Goal: Task Accomplishment & Management: Complete application form

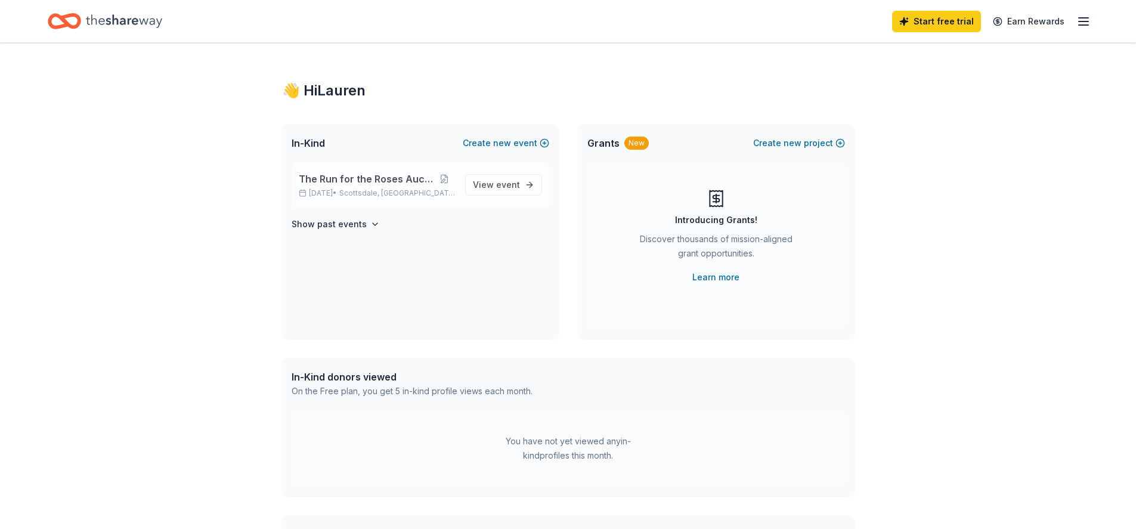
click at [366, 188] on span "Scottsdale, [GEOGRAPHIC_DATA]" at bounding box center [397, 193] width 116 height 10
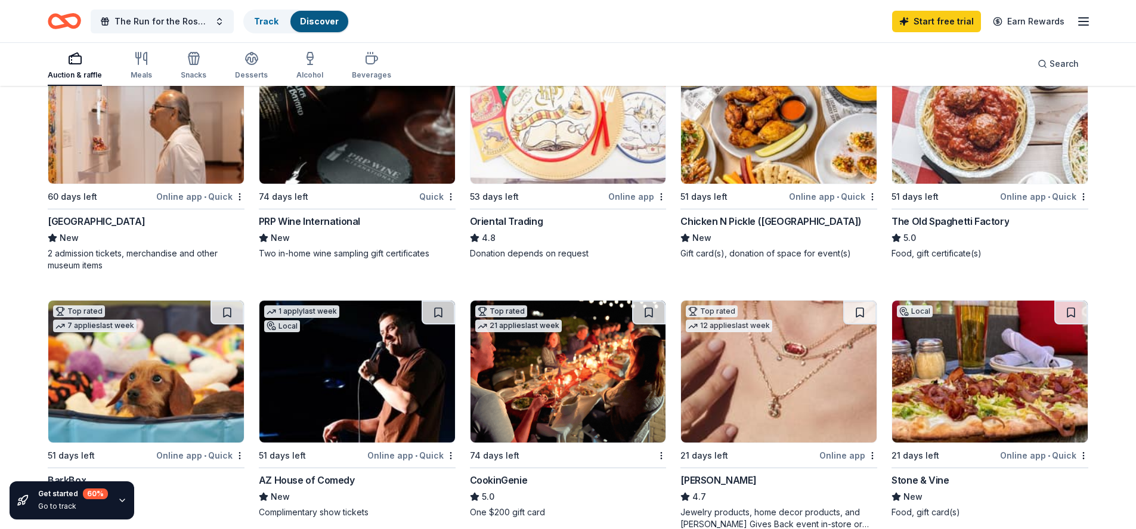
scroll to position [258, 0]
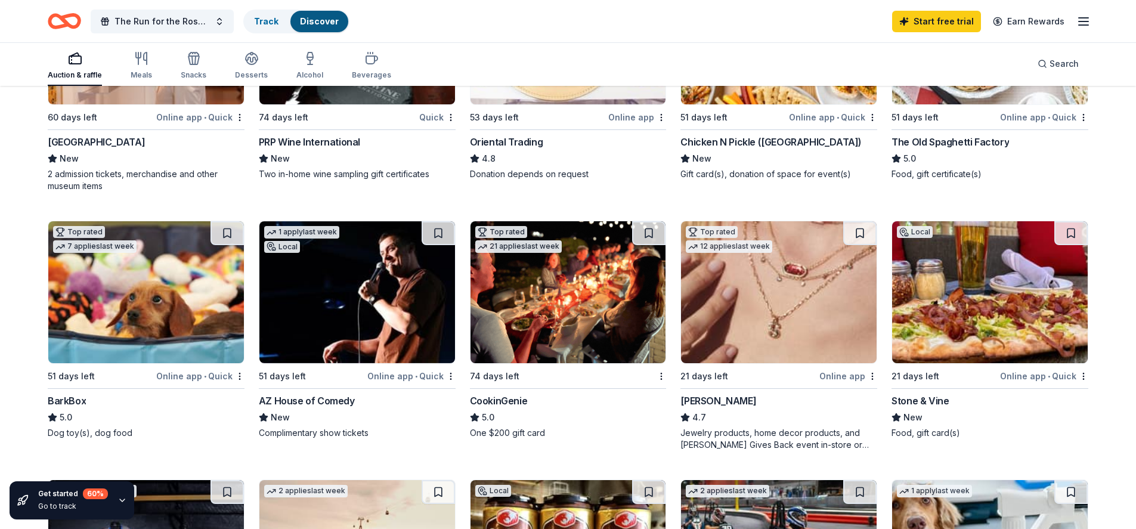
click at [584, 313] on img at bounding box center [569, 292] width 196 height 142
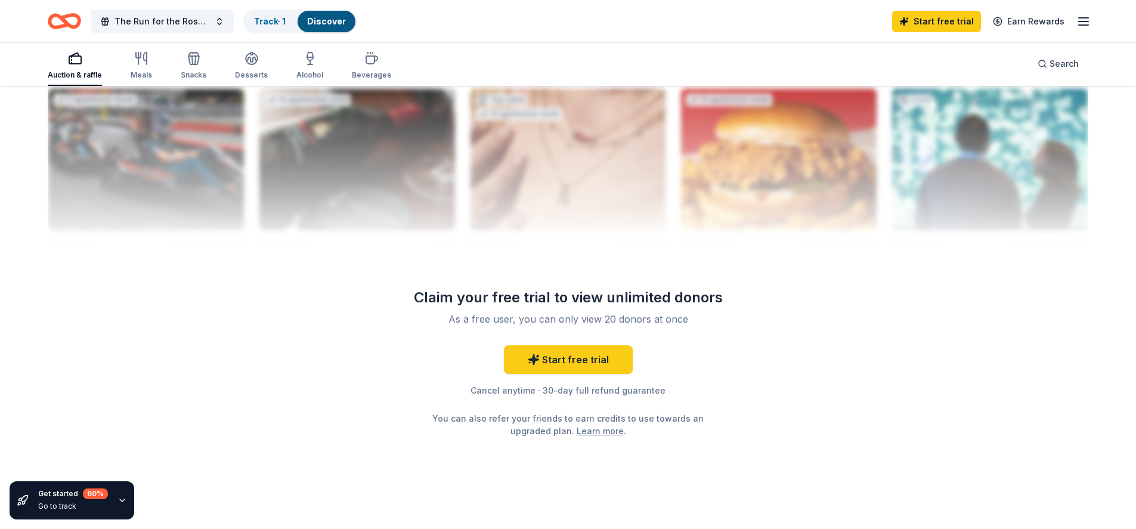
scroll to position [1196, 0]
click at [564, 362] on link "Start free trial" at bounding box center [568, 359] width 129 height 29
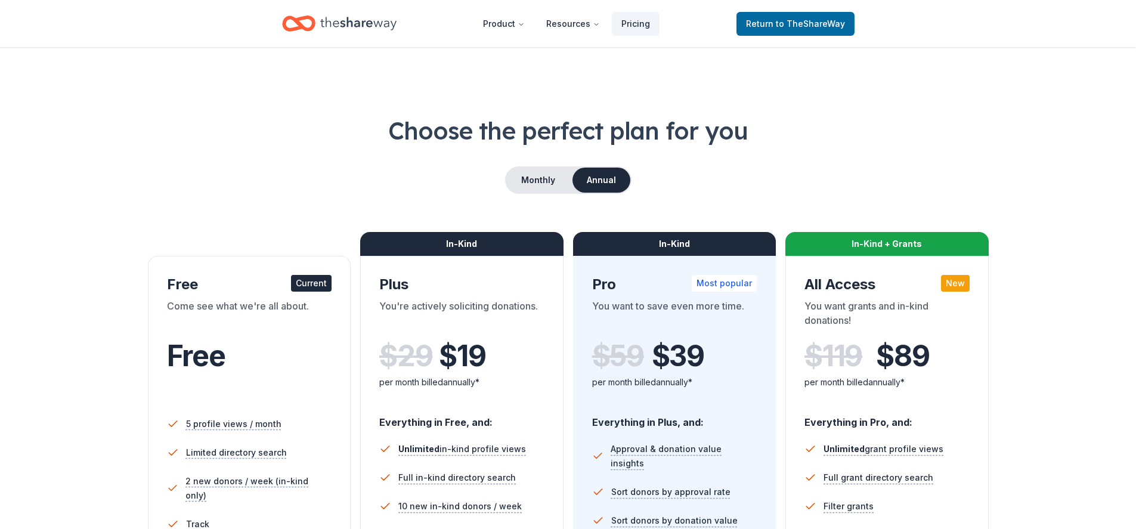
drag, startPoint x: 374, startPoint y: 41, endPoint x: 372, endPoint y: 32, distance: 9.1
click at [374, 40] on header "Product Resources Pricing Return to TheShareWay" at bounding box center [568, 23] width 1136 height 47
click at [365, 16] on icon "Home" at bounding box center [358, 23] width 76 height 24
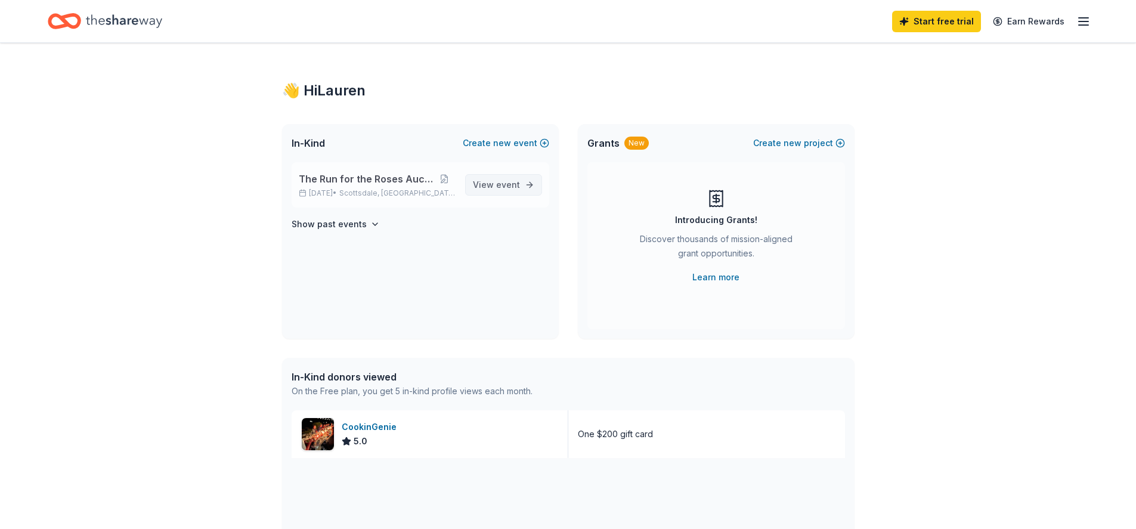
click at [508, 187] on span "event" at bounding box center [508, 185] width 24 height 10
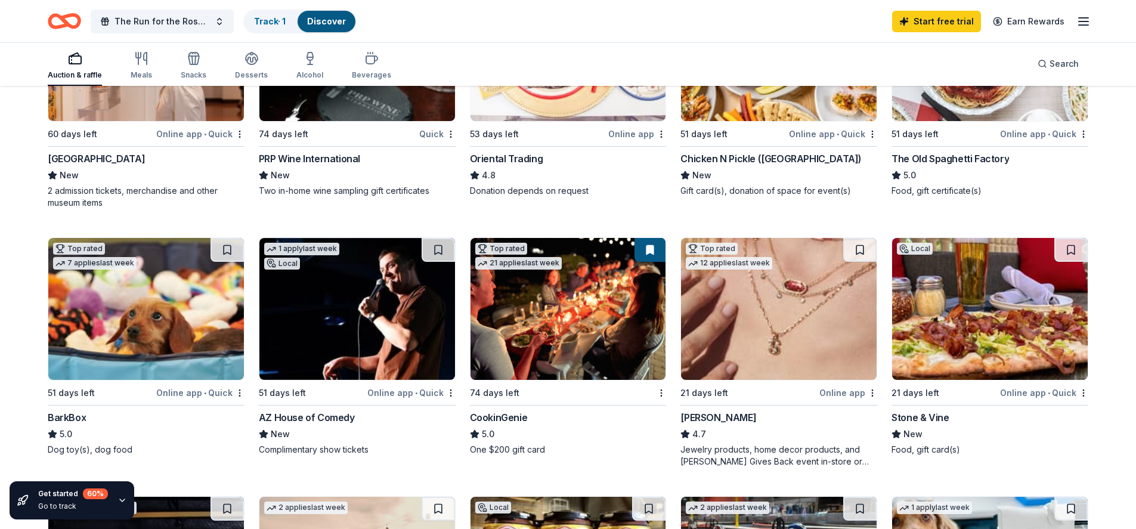
scroll to position [416, 0]
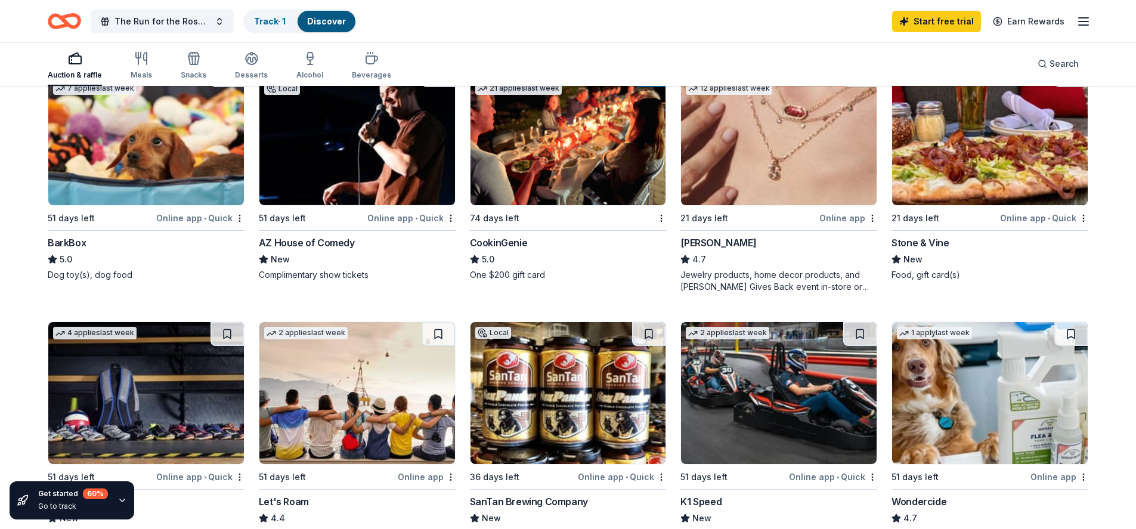
click at [1054, 138] on img at bounding box center [990, 134] width 196 height 142
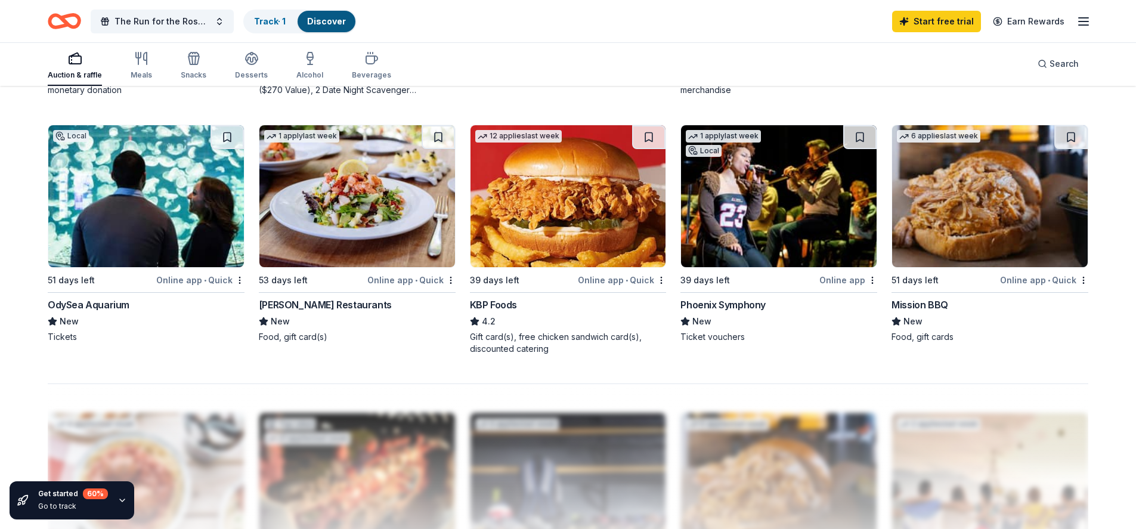
scroll to position [851, 0]
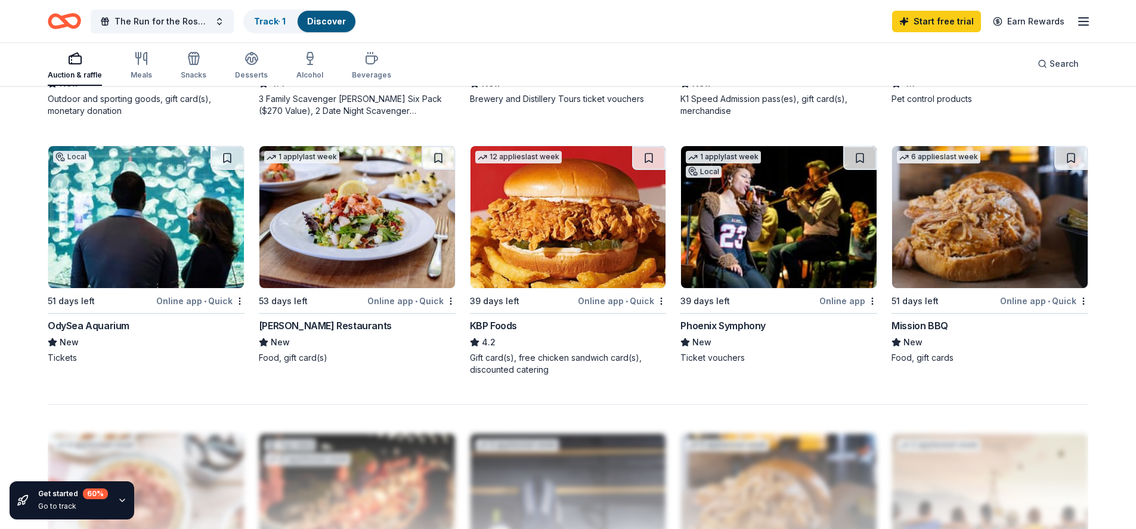
click at [332, 195] on img at bounding box center [357, 217] width 196 height 142
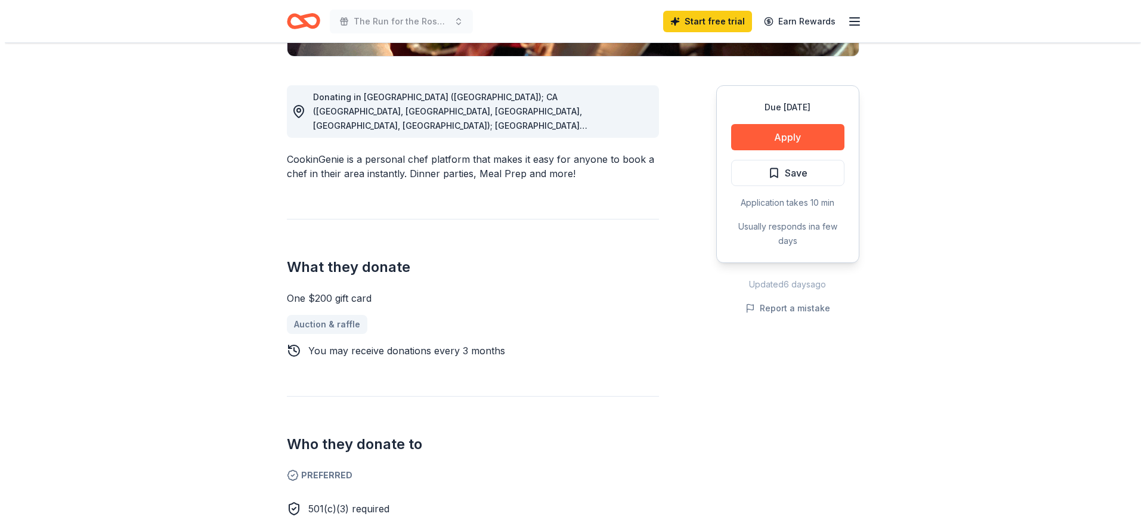
scroll to position [221, 0]
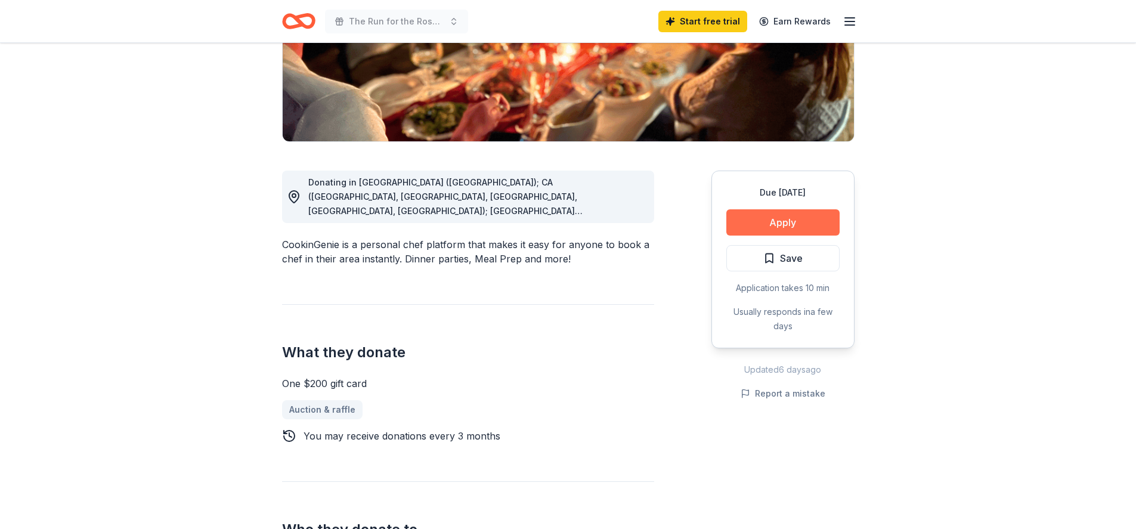
click at [766, 215] on button "Apply" at bounding box center [782, 222] width 113 height 26
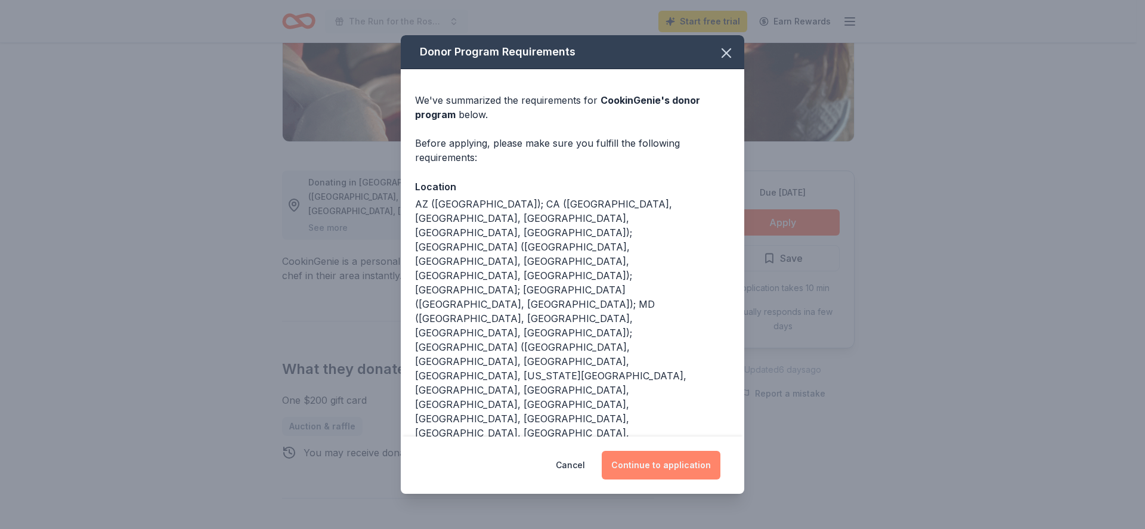
click at [637, 459] on button "Continue to application" at bounding box center [661, 465] width 119 height 29
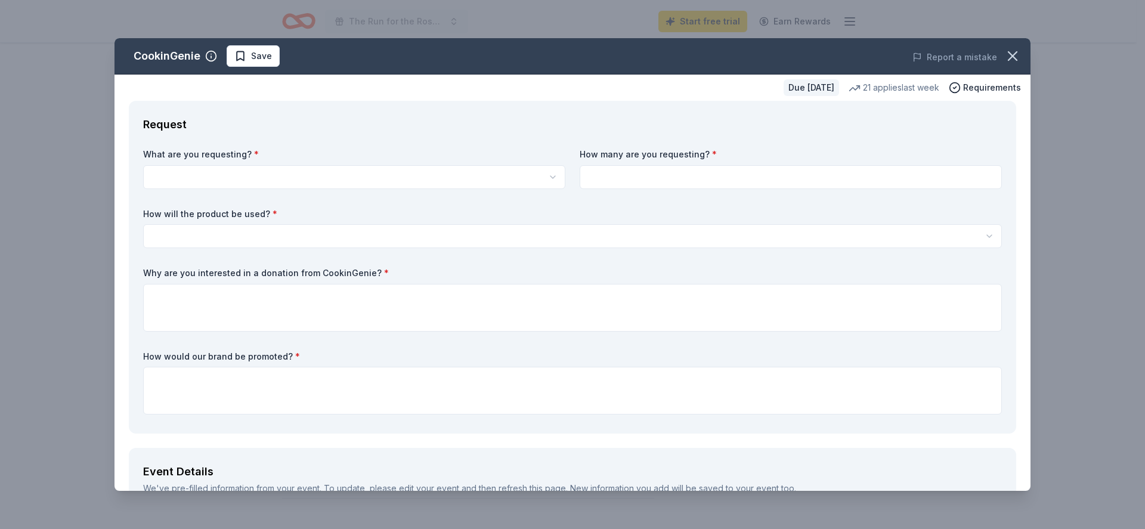
click at [196, 169] on html "The Run for the Roses Auction Start free trial Earn Rewards Due in 74 days Shar…" at bounding box center [572, 43] width 1145 height 529
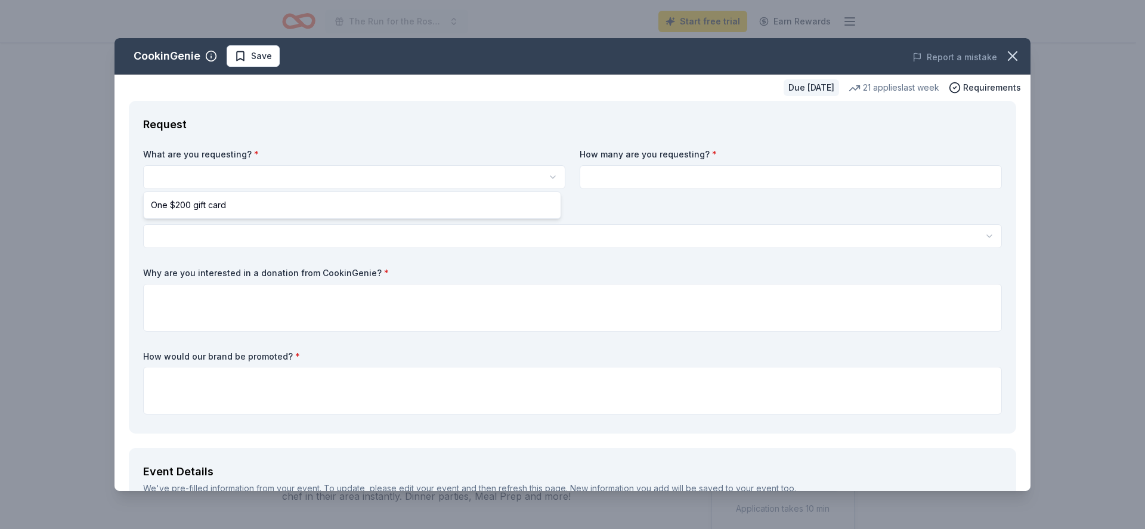
select select "One $200 gift card"
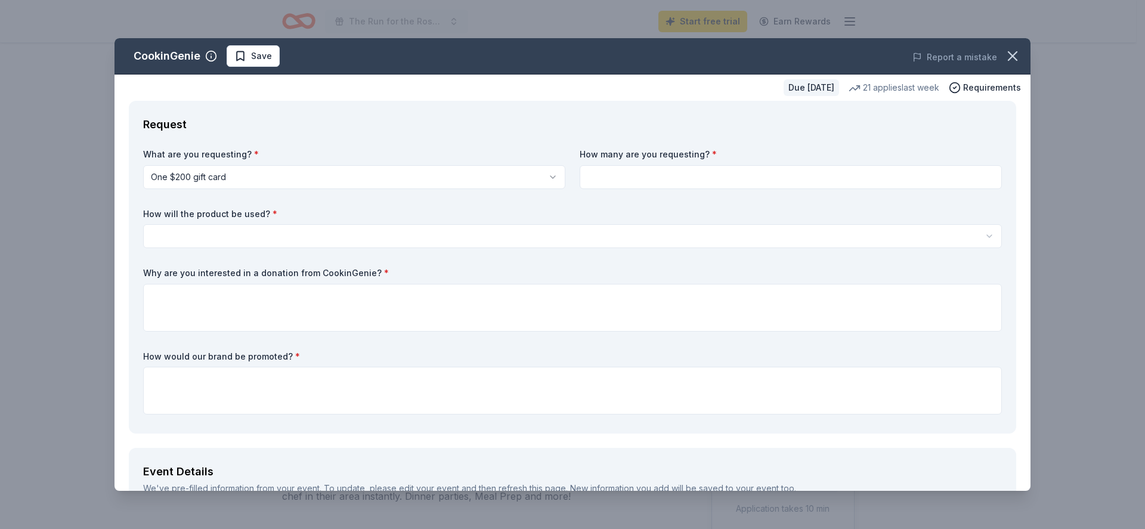
click at [614, 187] on input at bounding box center [791, 177] width 422 height 24
type input "1"
click at [237, 241] on html "The Run for the Roses Auction Start free trial Earn Rewards Due in 74 days Shar…" at bounding box center [572, 264] width 1145 height 529
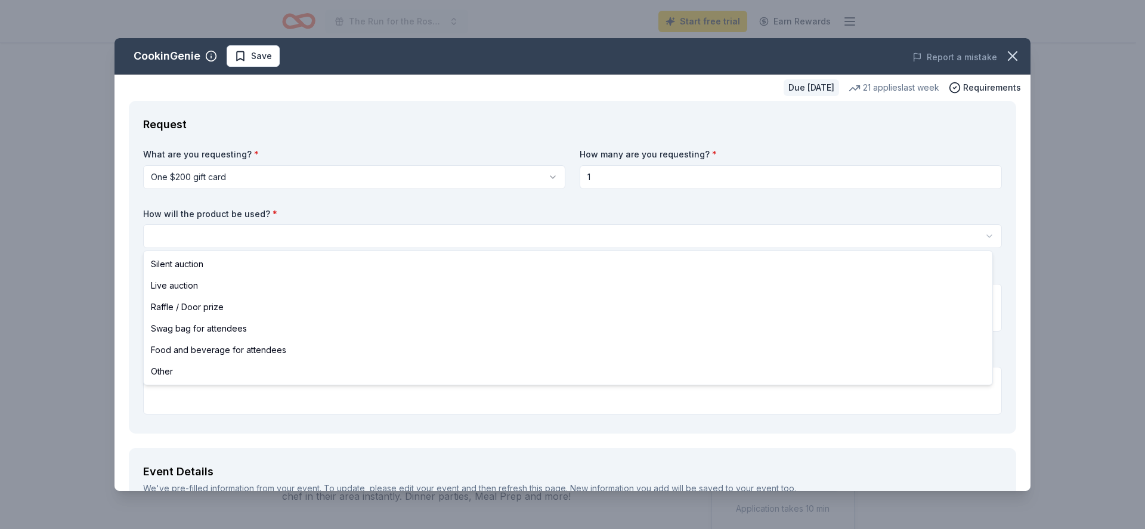
select select "silentAuction"
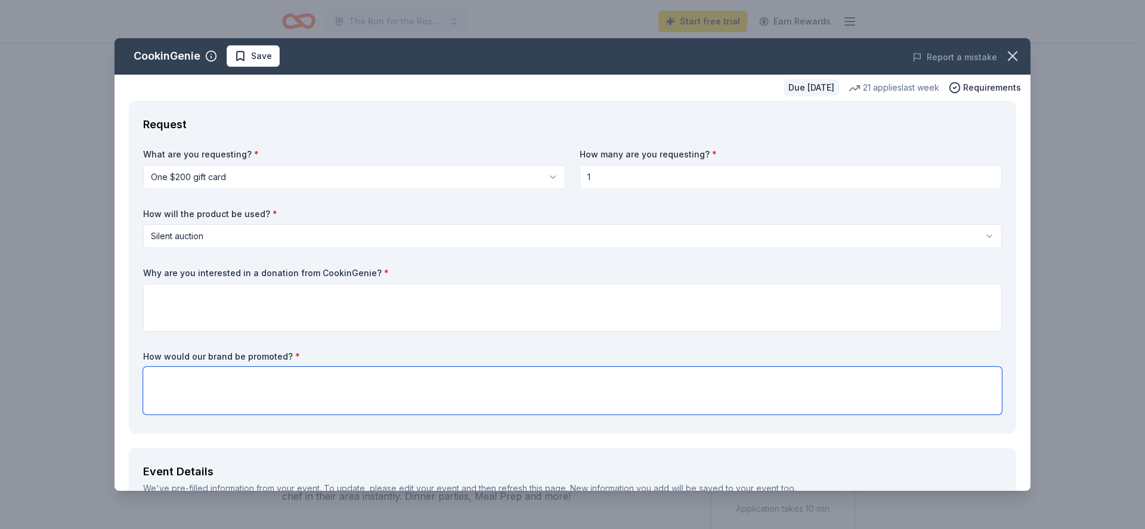
click at [247, 395] on textarea at bounding box center [572, 391] width 859 height 48
type textarea "Signage on our website and at the event"
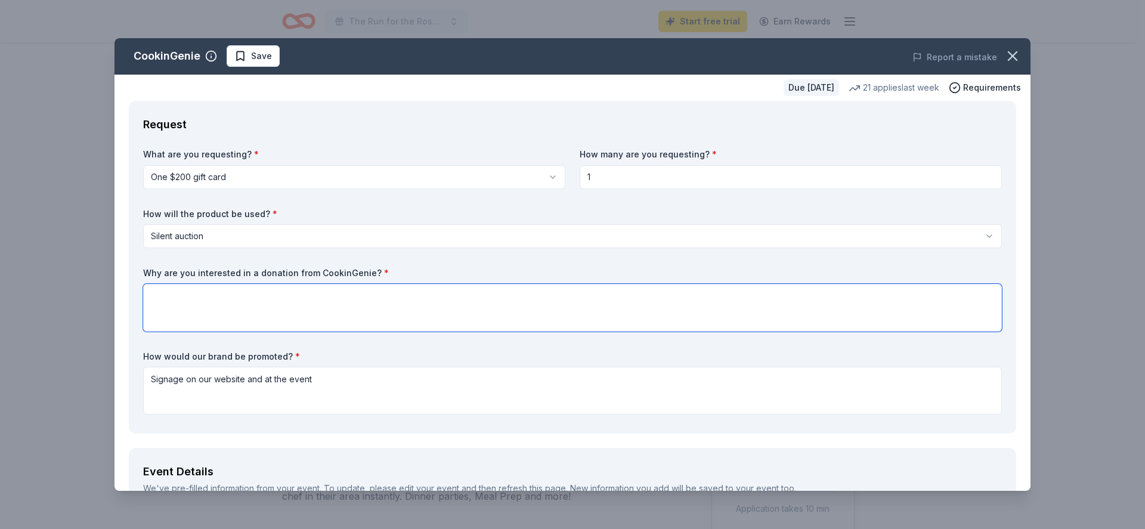
click at [270, 293] on textarea at bounding box center [572, 308] width 859 height 48
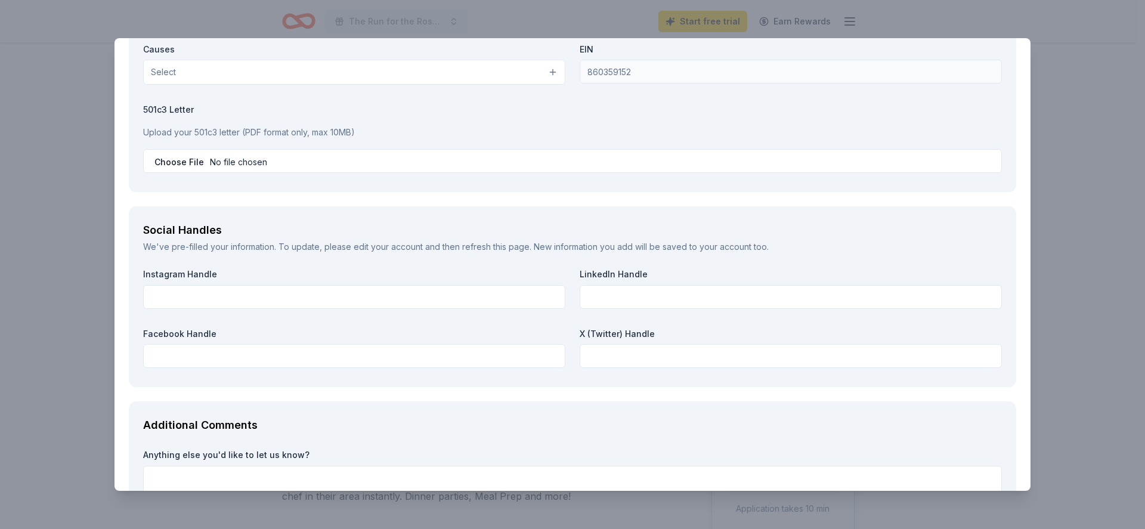
scroll to position [1318, 0]
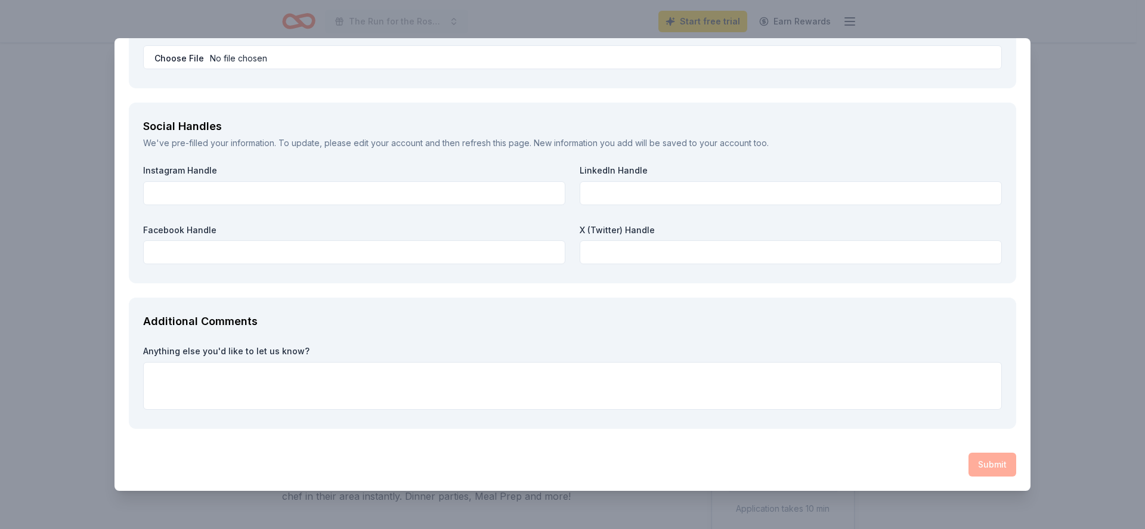
type textarea "We are looking for fresh and new donations to offer our families and members."
click at [892, 463] on div "Submit" at bounding box center [573, 465] width 888 height 24
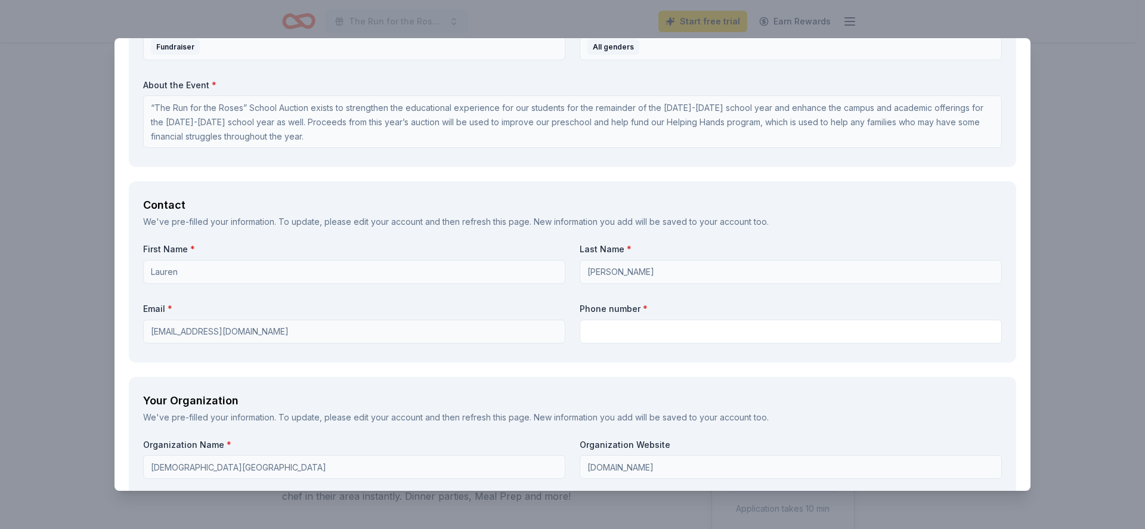
scroll to position [669, 0]
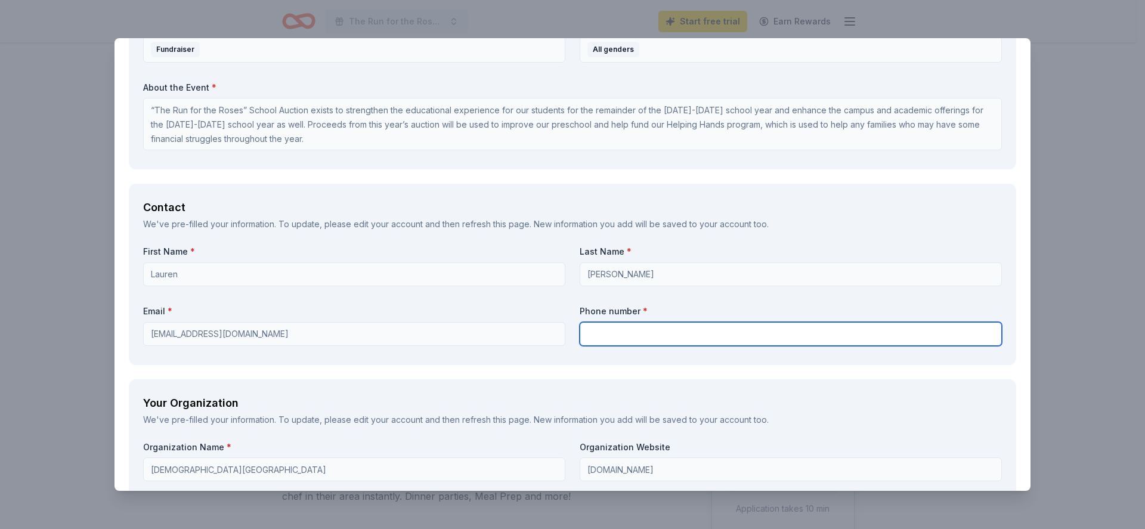
click at [668, 336] on input "text" at bounding box center [791, 334] width 422 height 24
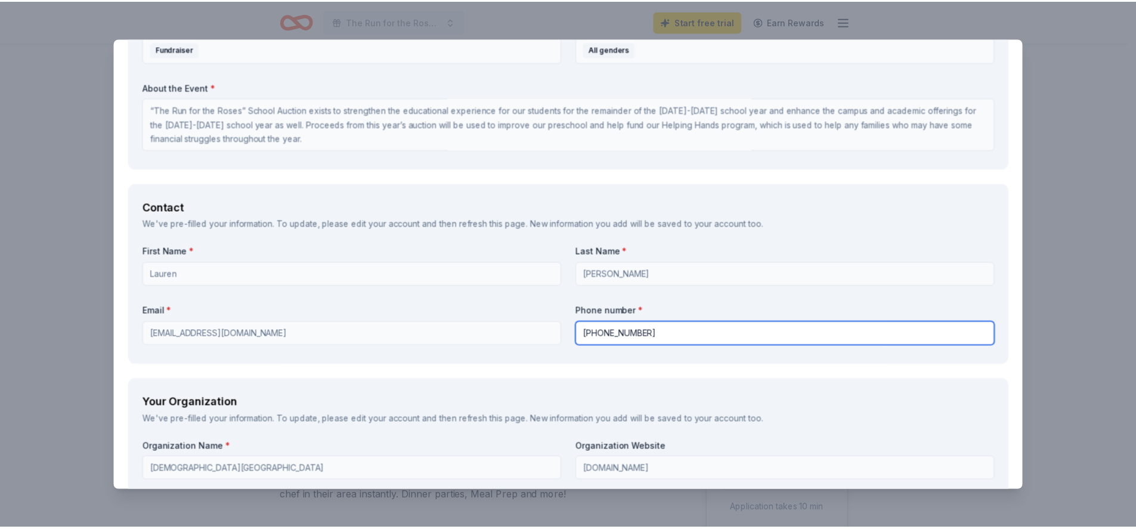
scroll to position [1318, 0]
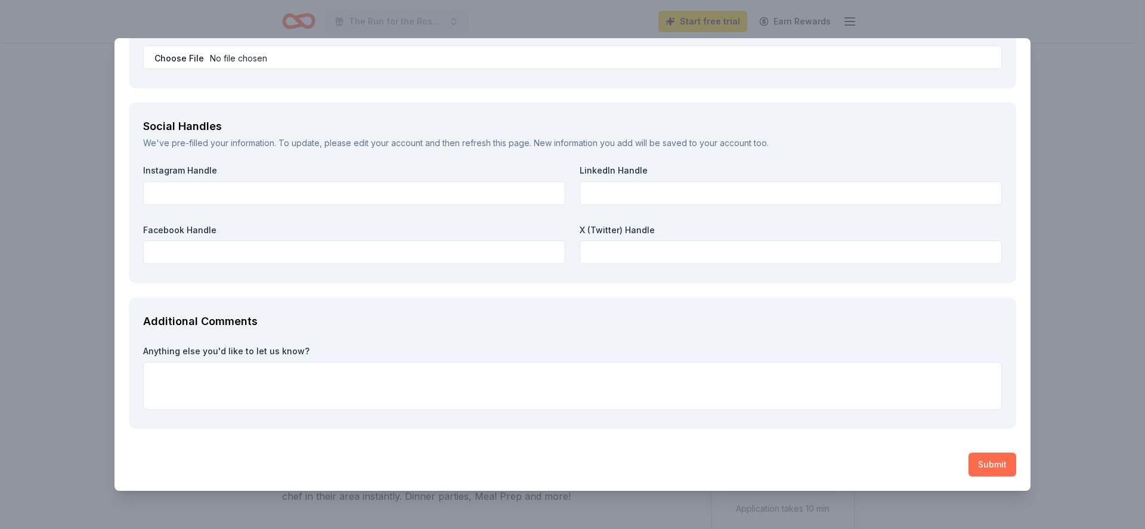
type input "480-860-0488"
click at [981, 469] on button "Submit" at bounding box center [993, 465] width 48 height 24
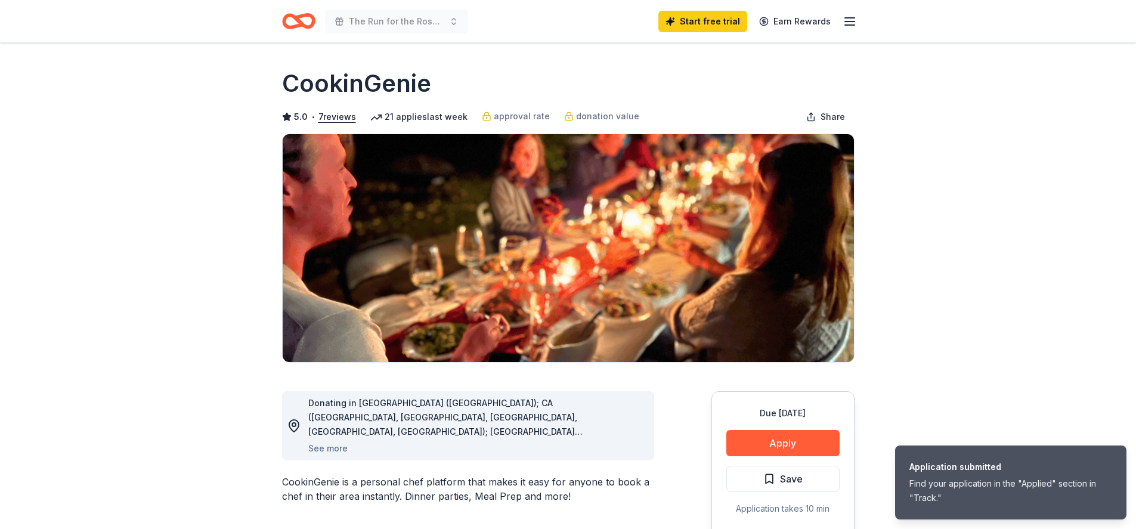
scroll to position [0, 0]
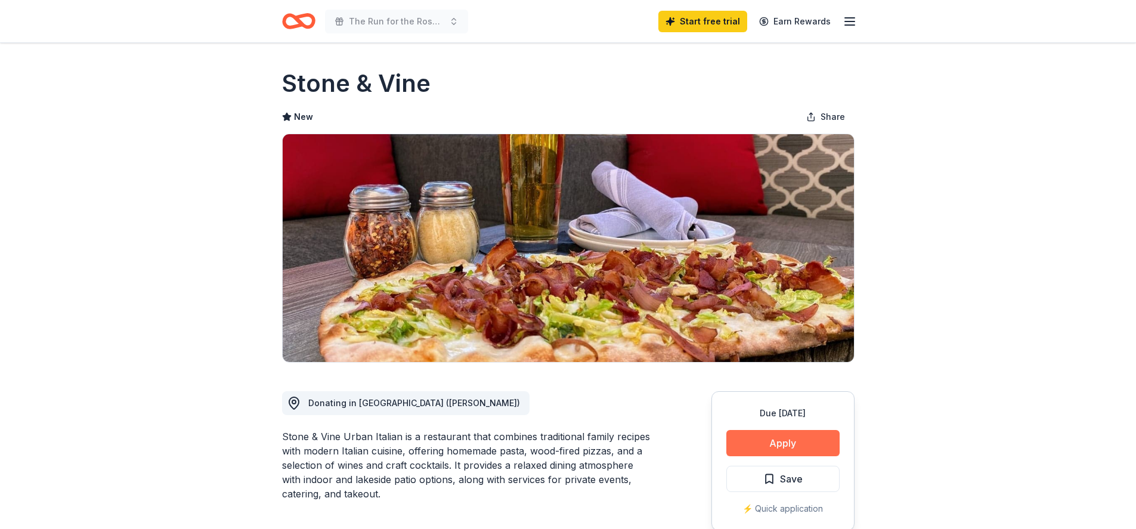
click at [797, 437] on button "Apply" at bounding box center [782, 443] width 113 height 26
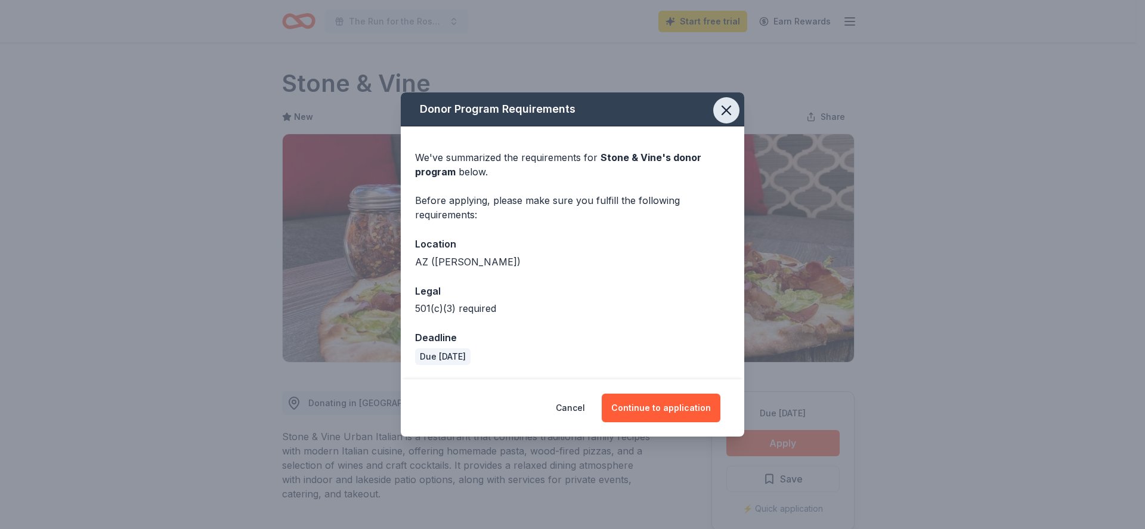
click at [726, 110] on icon "button" at bounding box center [726, 110] width 8 height 8
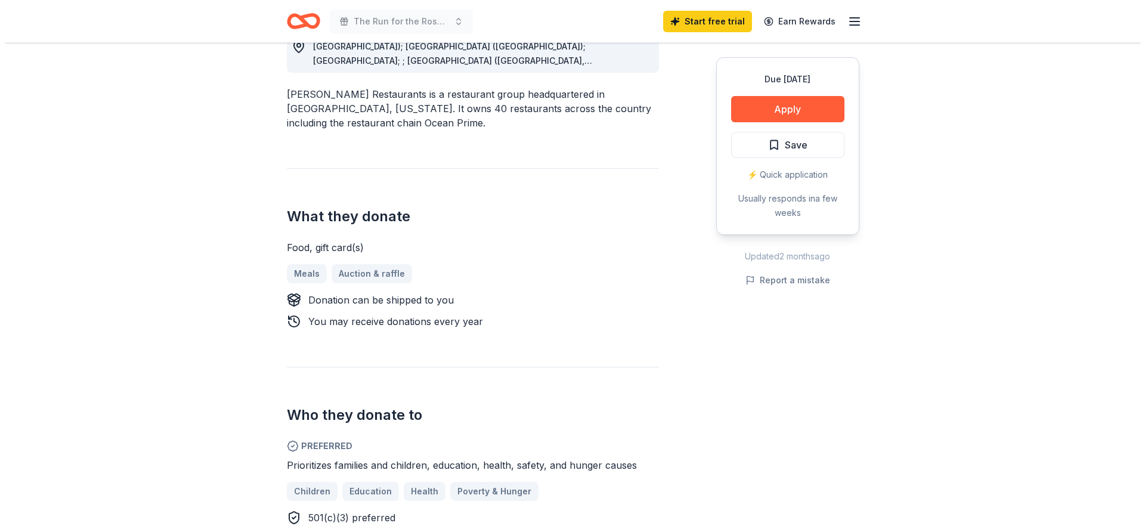
scroll to position [373, 0]
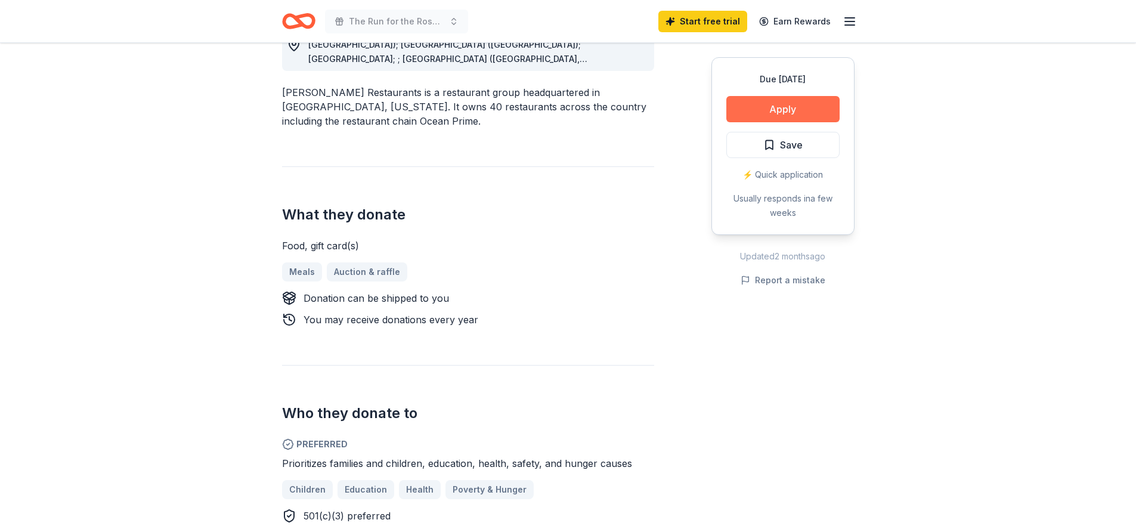
click at [771, 101] on button "Apply" at bounding box center [782, 109] width 113 height 26
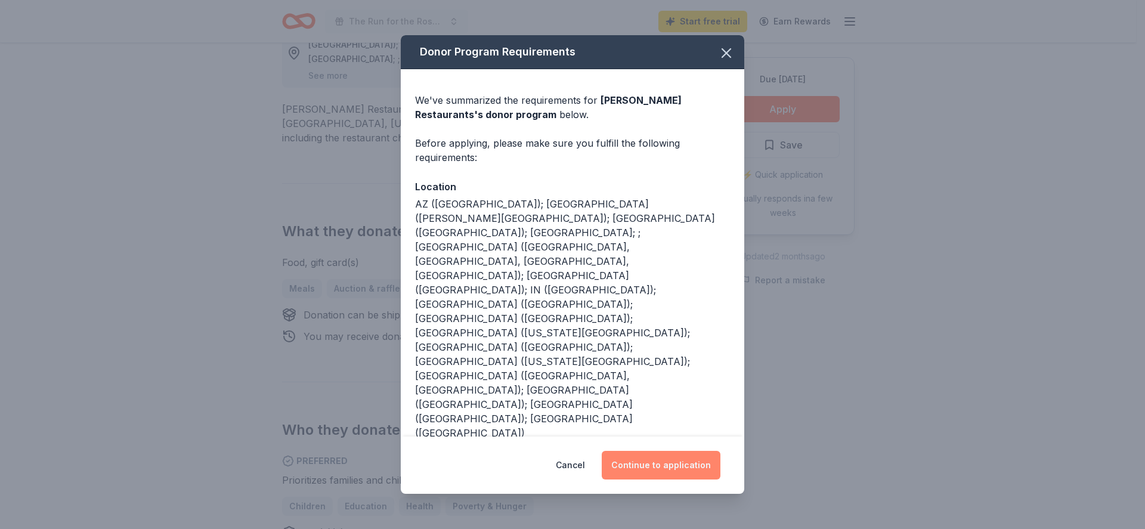
click at [649, 468] on button "Continue to application" at bounding box center [661, 465] width 119 height 29
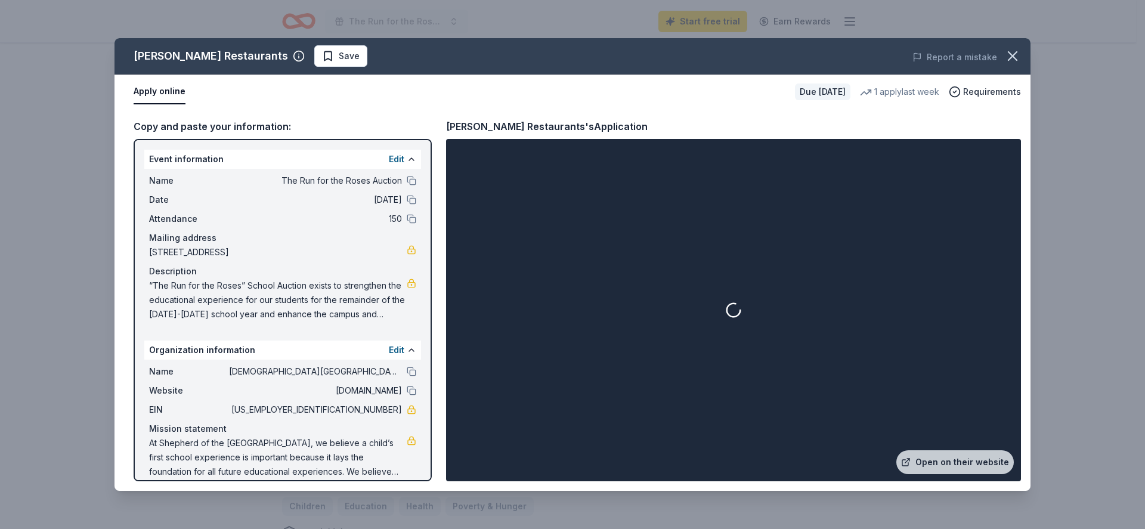
scroll to position [13, 0]
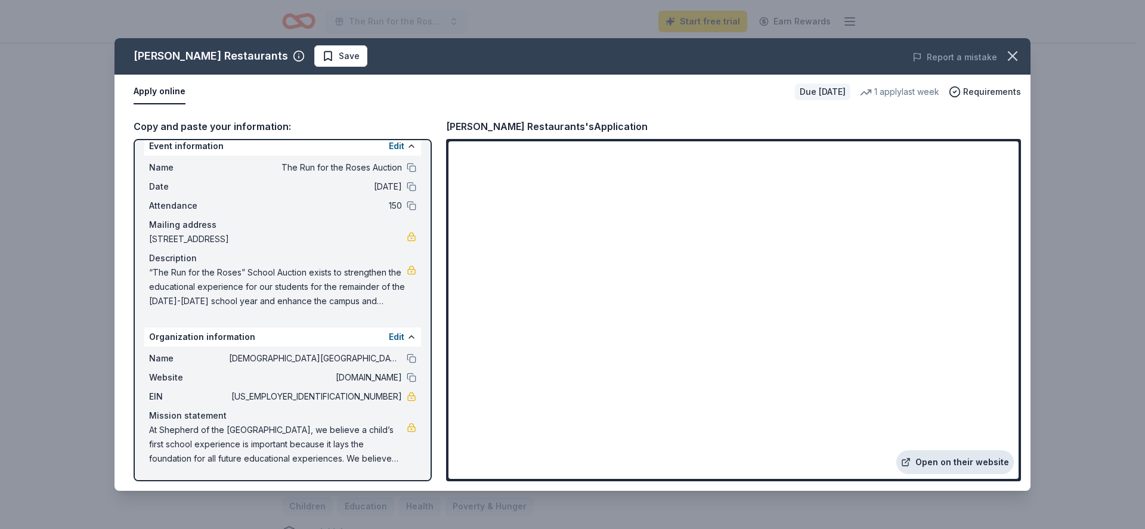
click at [969, 457] on link "Open on their website" at bounding box center [955, 462] width 118 height 24
